Goal: Information Seeking & Learning: Learn about a topic

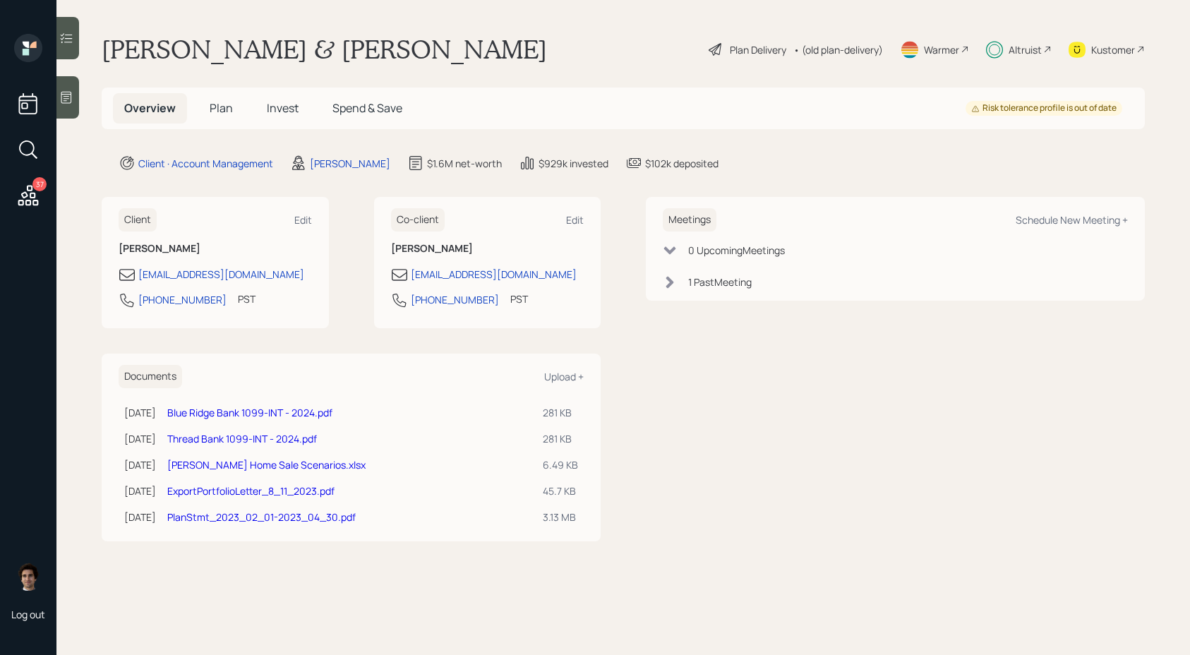
click at [234, 110] on h5 "Plan" at bounding box center [221, 108] width 46 height 30
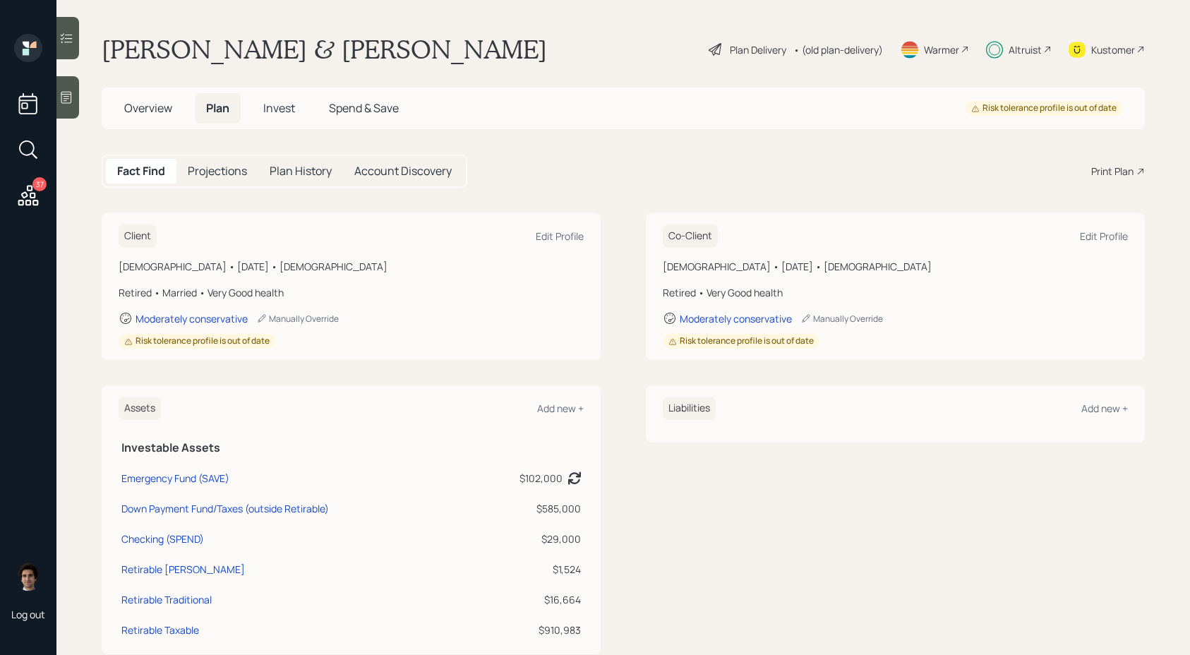
click at [326, 107] on h5 "Spend & Save" at bounding box center [363, 108] width 92 height 30
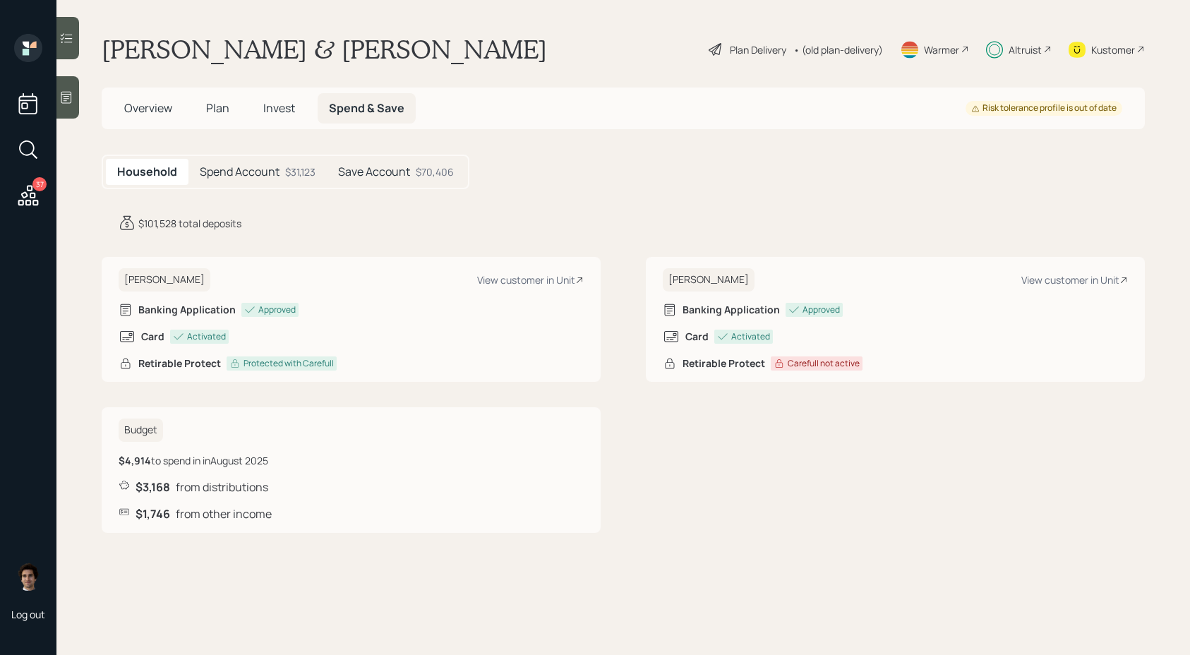
click at [145, 99] on h5 "Overview" at bounding box center [148, 108] width 71 height 30
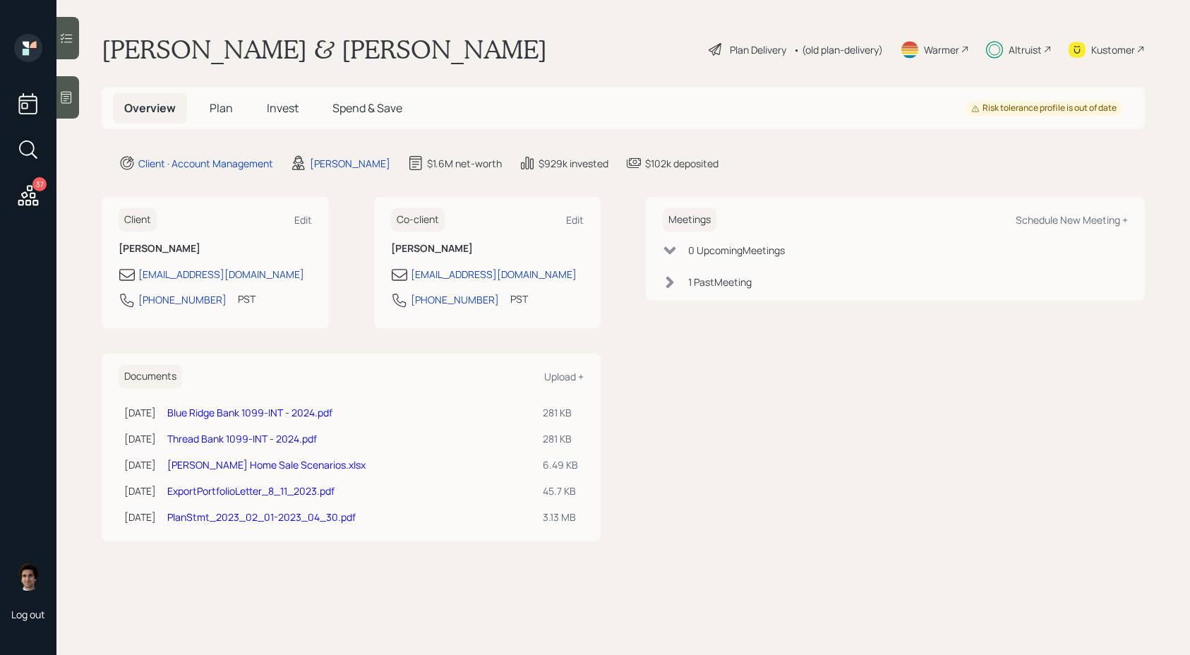
click at [214, 107] on span "Plan" at bounding box center [221, 108] width 23 height 16
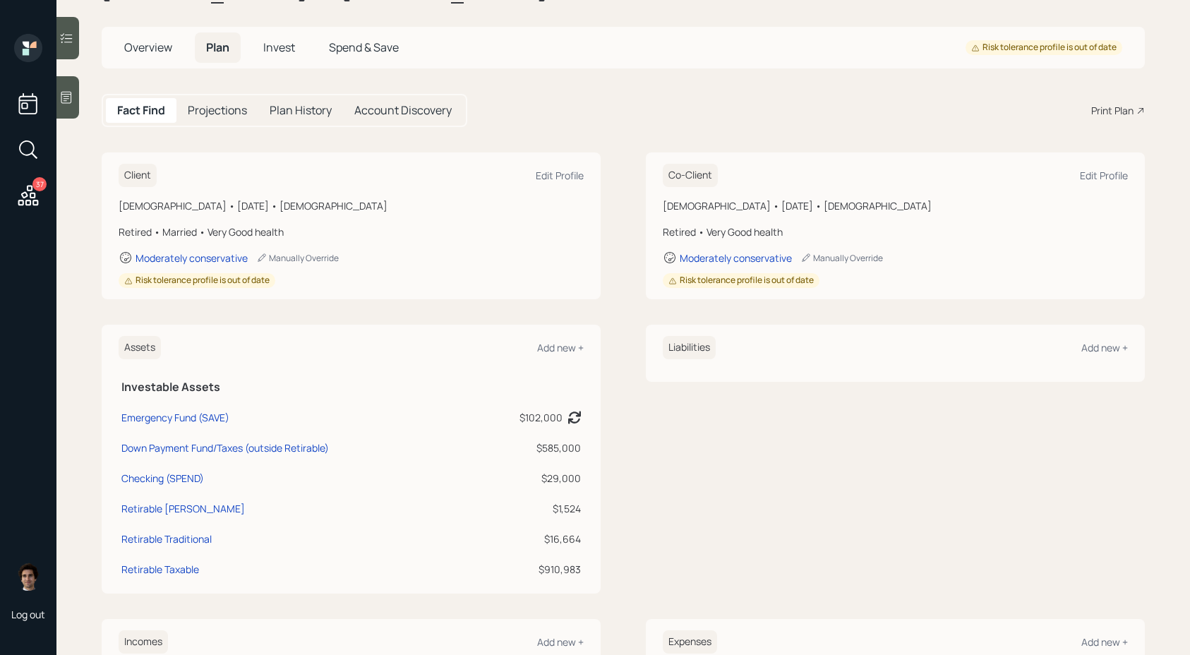
scroll to position [62, 0]
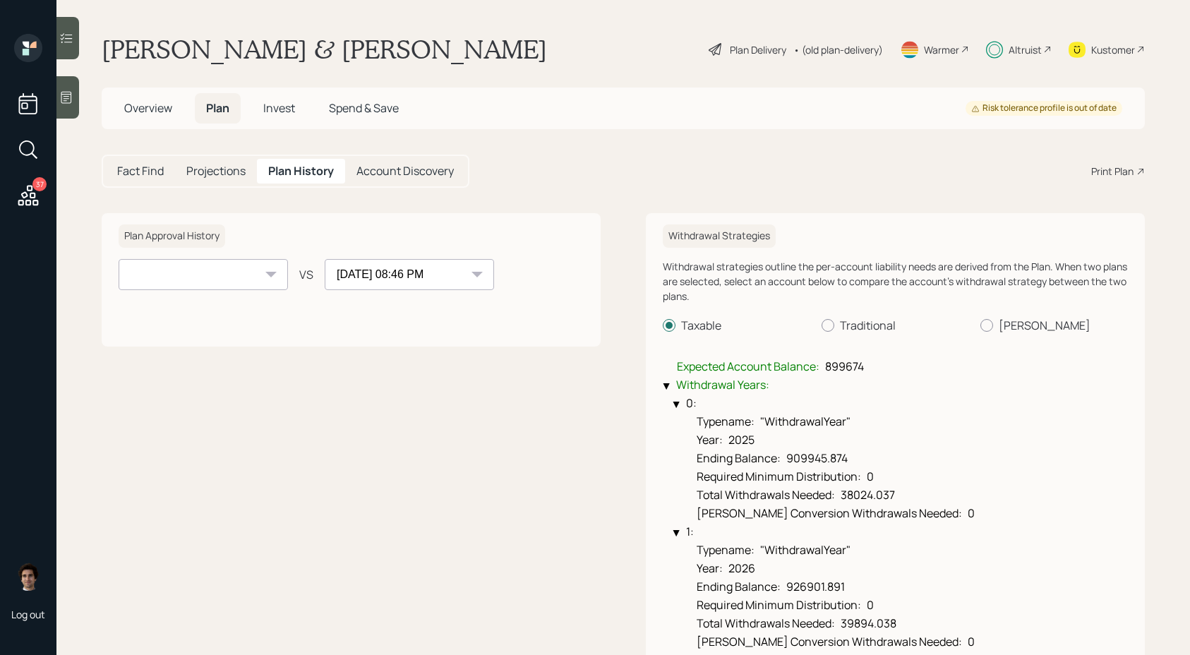
select select "00eefa5a-1545-4c2e-b068-9ed34b3175c4"
select select "2aa23b7c-c1b1-45a0-bdd4-a40b7bb86ef4"
select select "896c8d86-a5cb-492b-bfe9-2e2dd89fcd60"
